Goal: Information Seeking & Learning: Check status

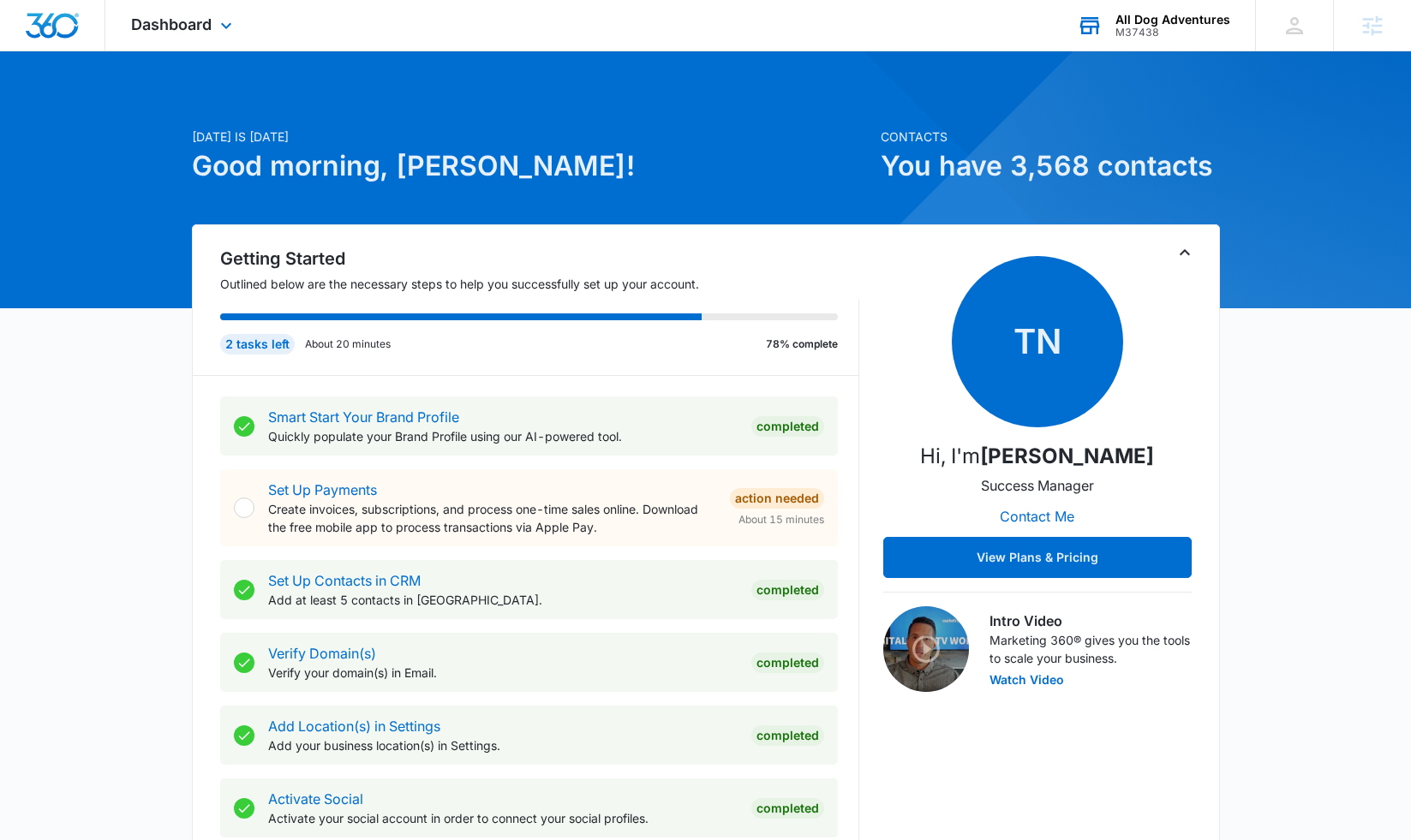
click at [1190, 31] on div "M37438" at bounding box center [1173, 33] width 115 height 12
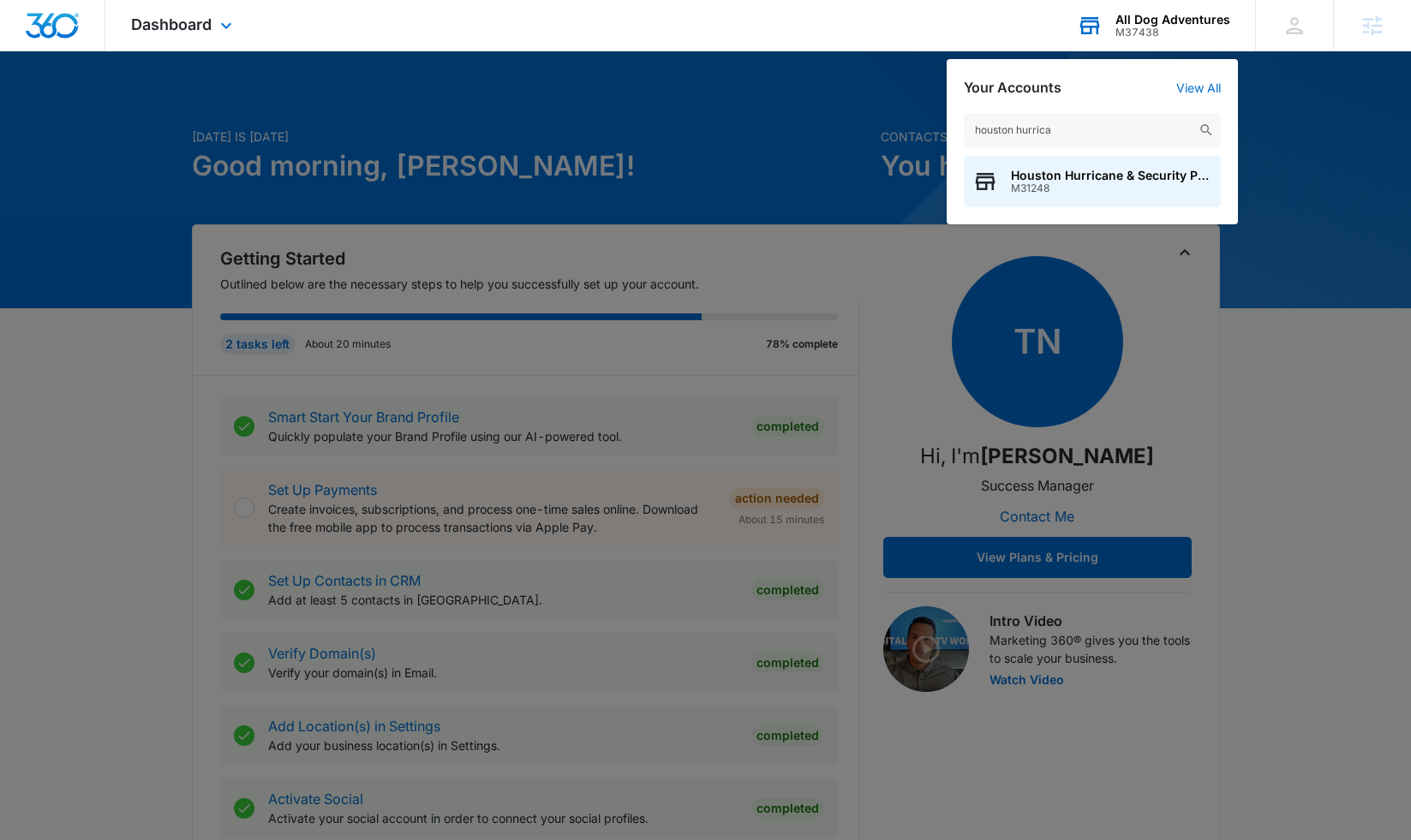
type input "houston hurrica"
drag, startPoint x: 1101, startPoint y: 74, endPoint x: 1078, endPoint y: 174, distance: 102.6
click at [1078, 174] on span "Houston Hurricane & Security Products" at bounding box center [1111, 175] width 201 height 14
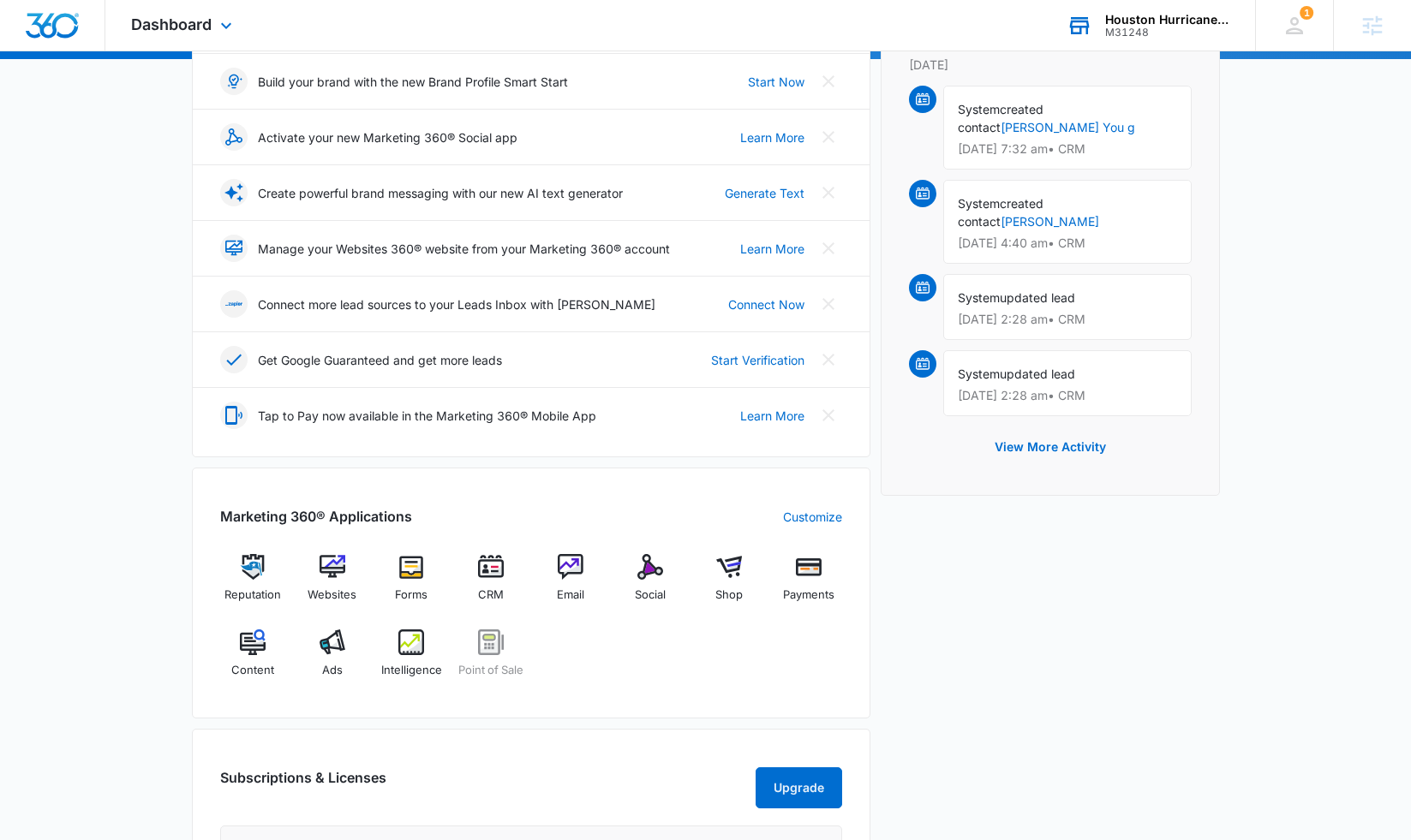
scroll to position [252, 0]
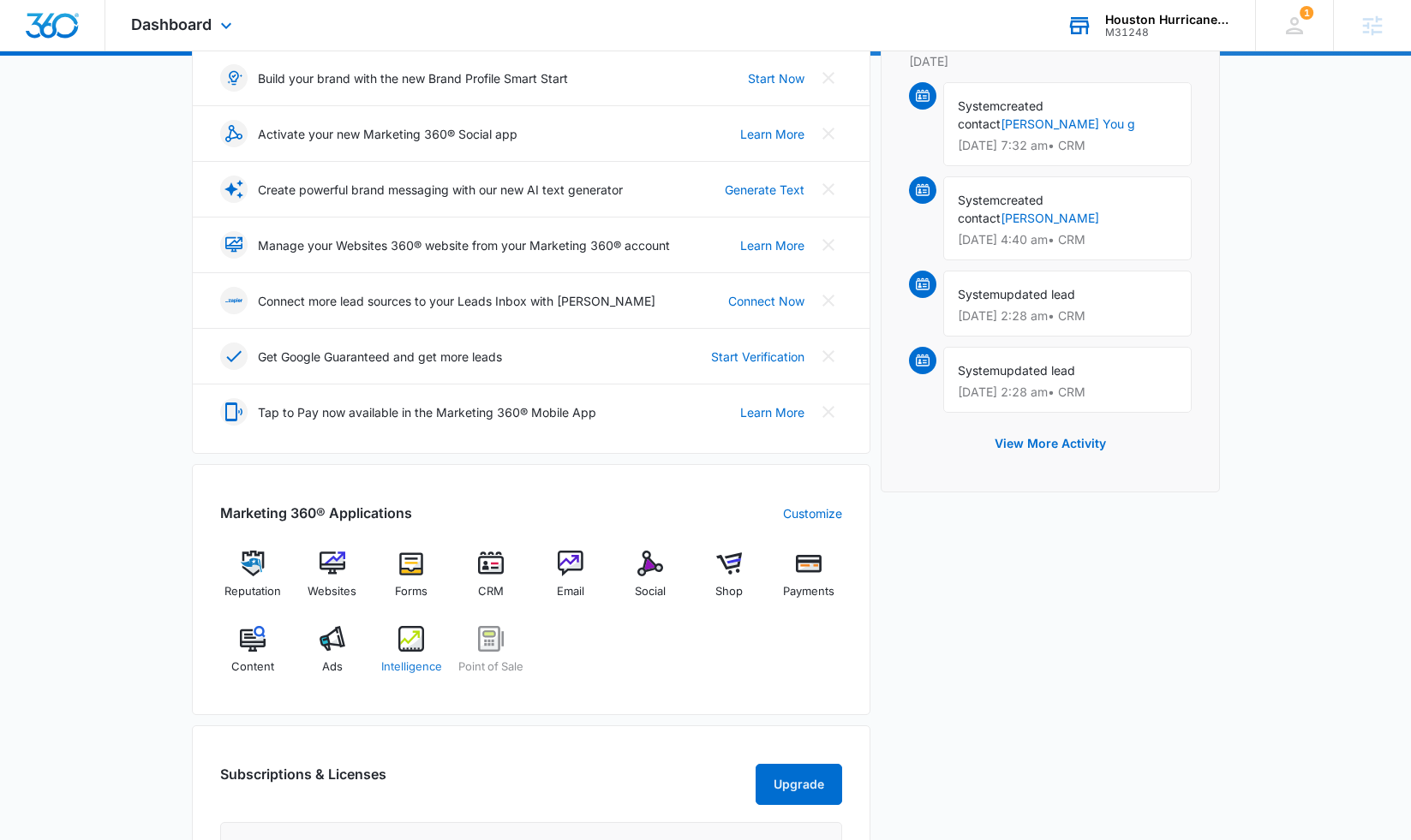
click at [397, 638] on div "Intelligence" at bounding box center [412, 657] width 66 height 61
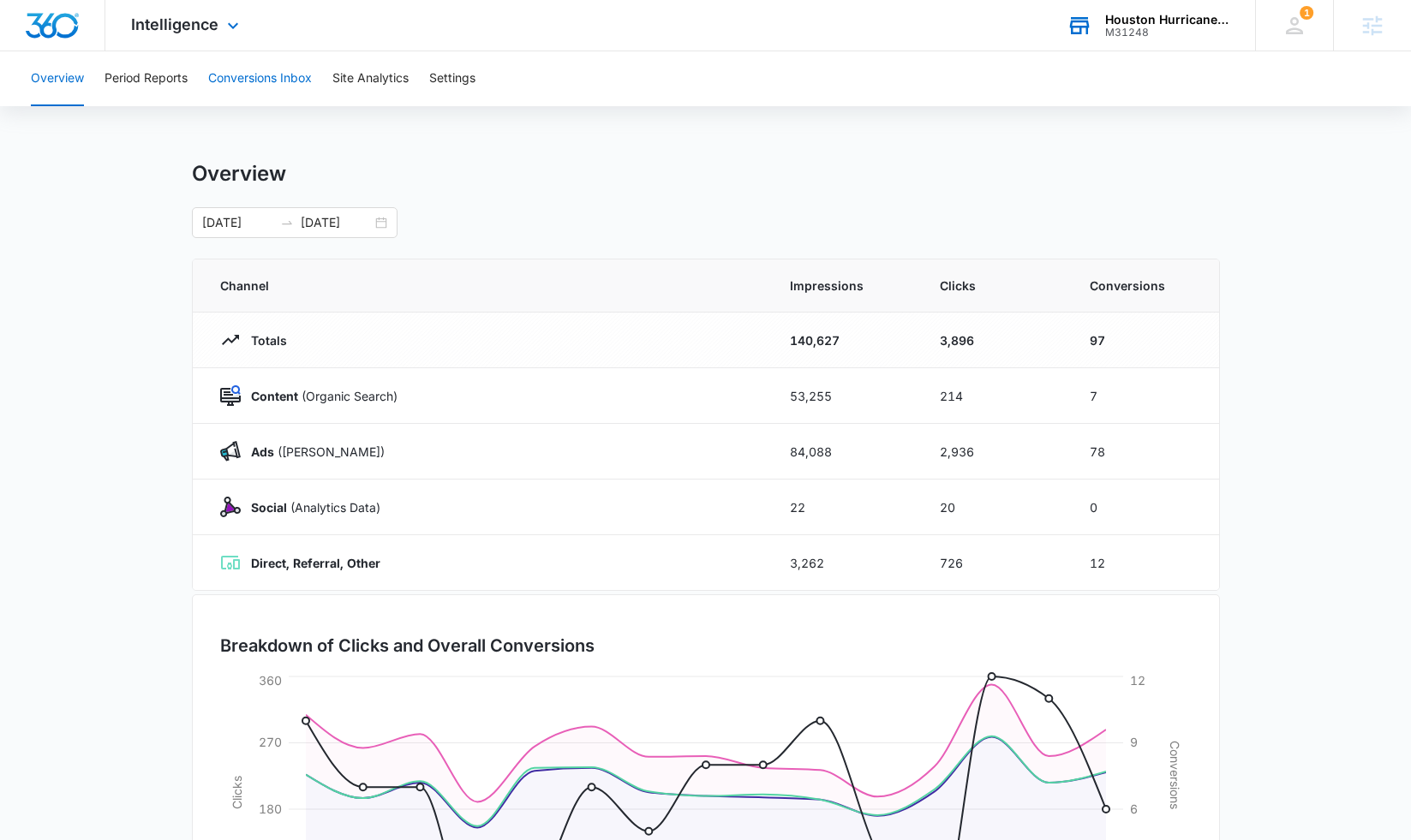
click at [230, 84] on button "Conversions Inbox" at bounding box center [260, 78] width 103 height 55
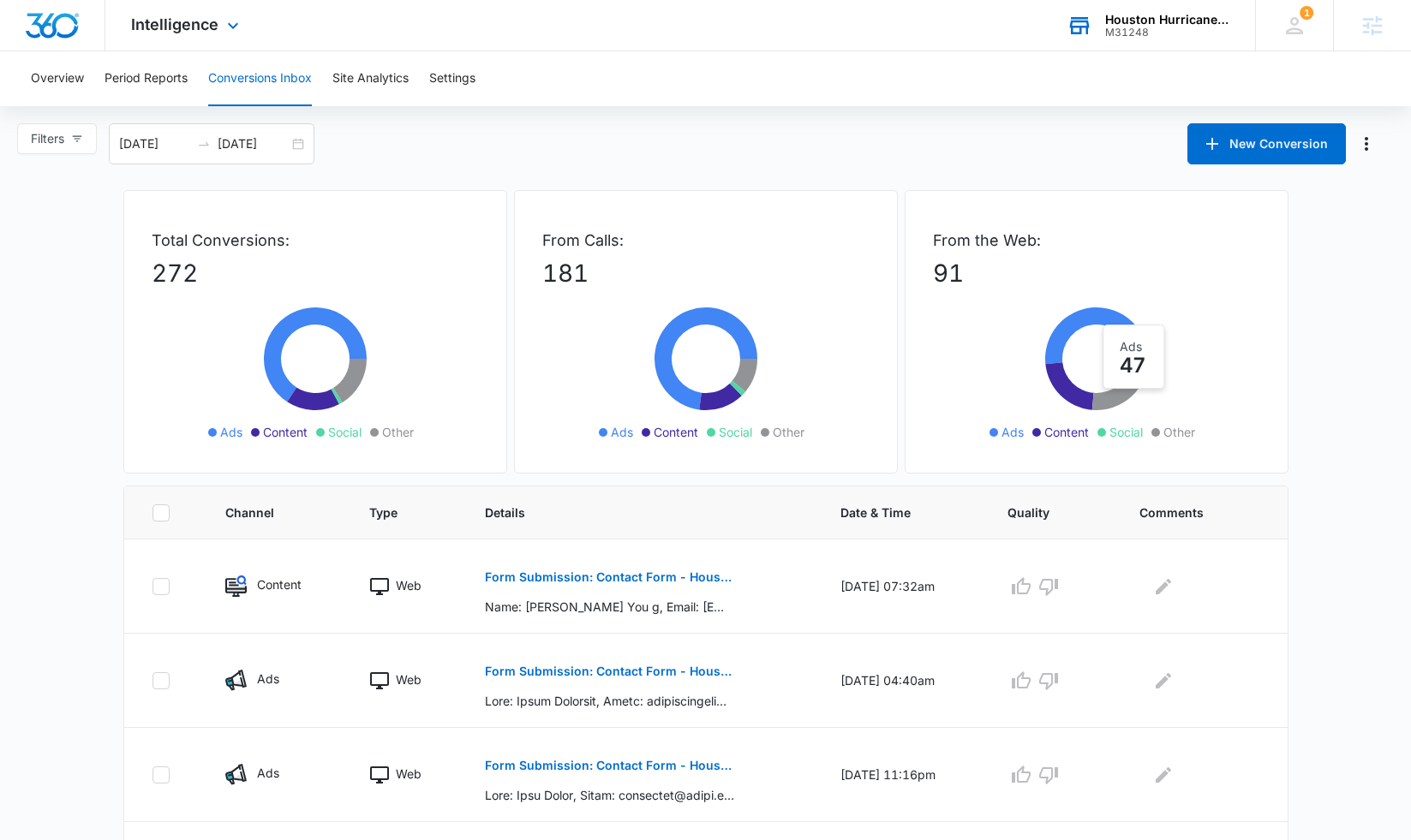
scroll to position [29, 0]
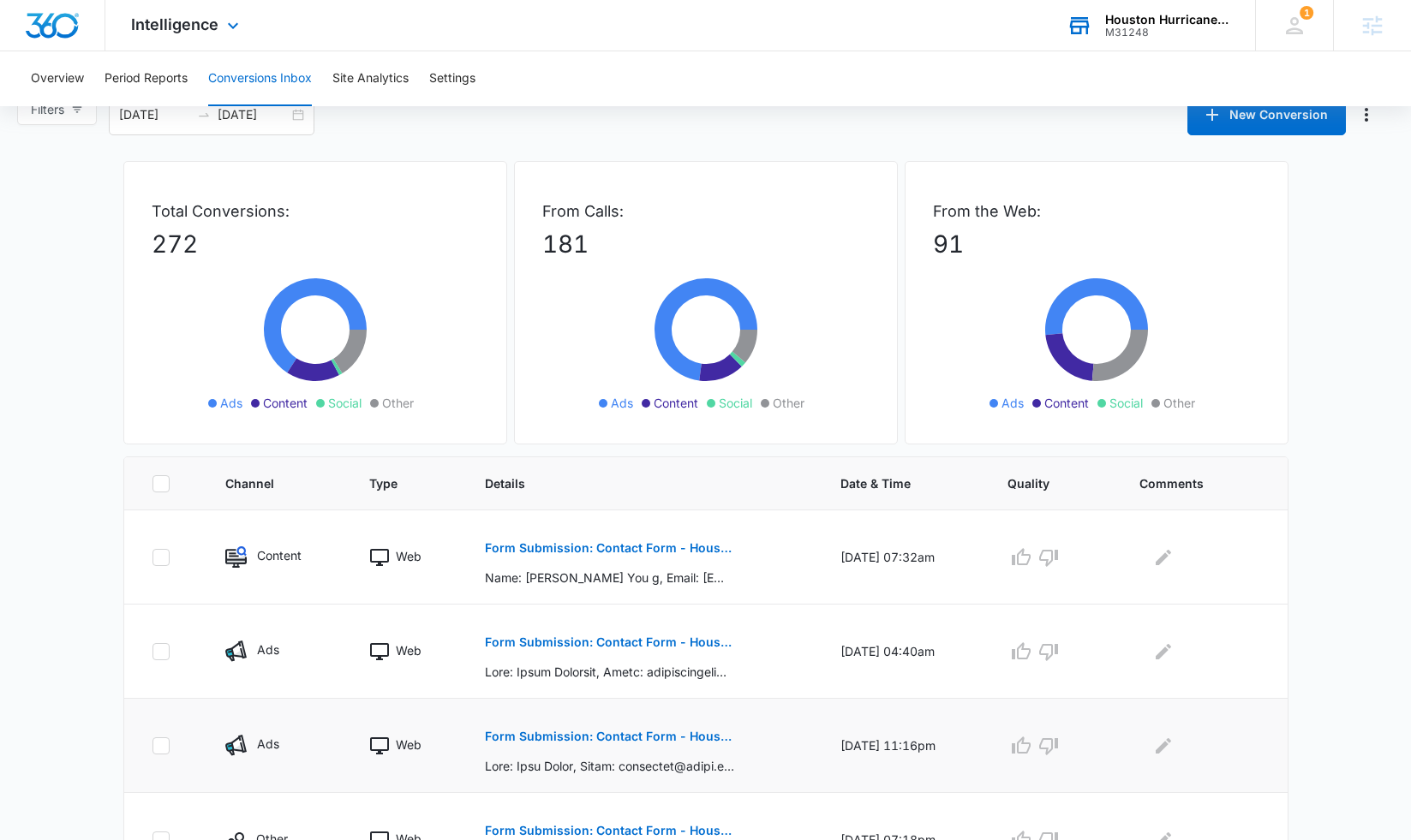
click at [638, 733] on p "Form Submission: Contact Form - Houston Hurricane & Security Products" at bounding box center [610, 737] width 250 height 12
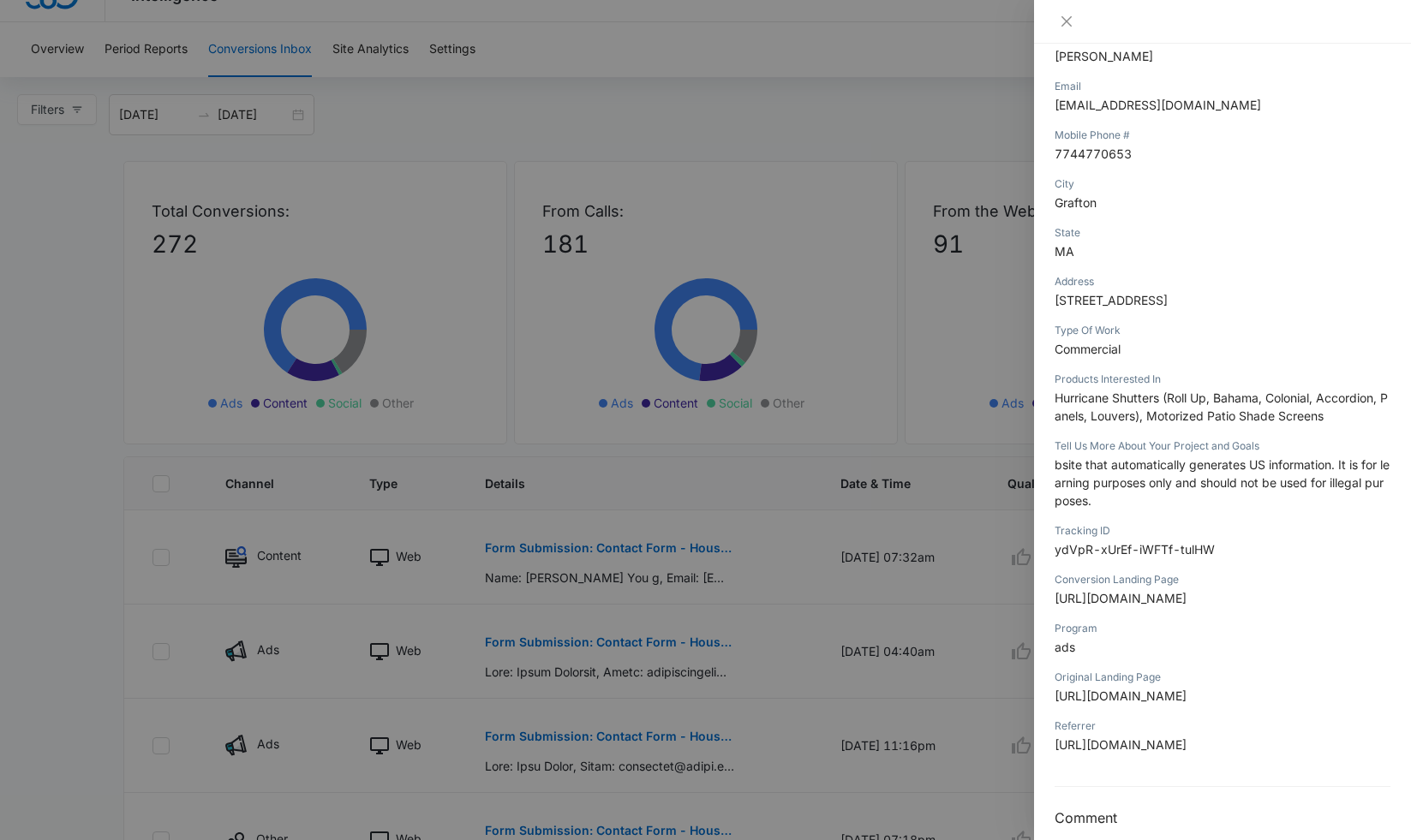
scroll to position [267, 0]
